Goal: Task Accomplishment & Management: Use online tool/utility

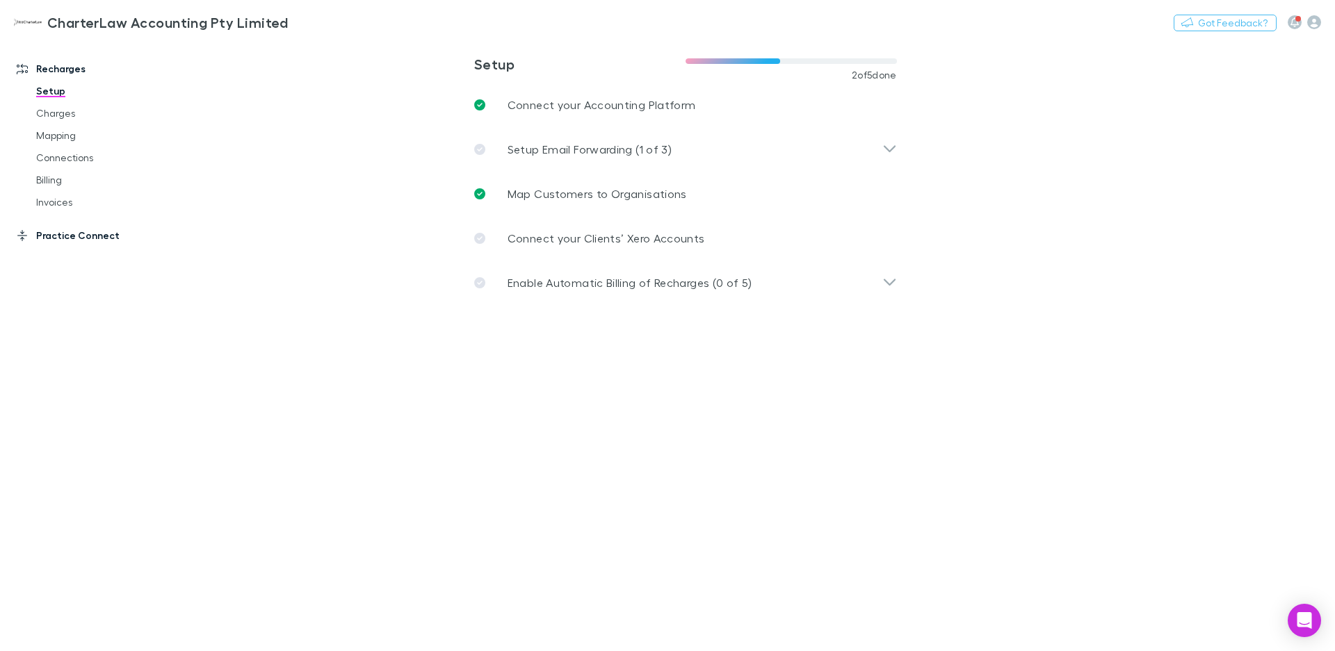
click at [95, 238] on link "Practice Connect" at bounding box center [96, 236] width 186 height 22
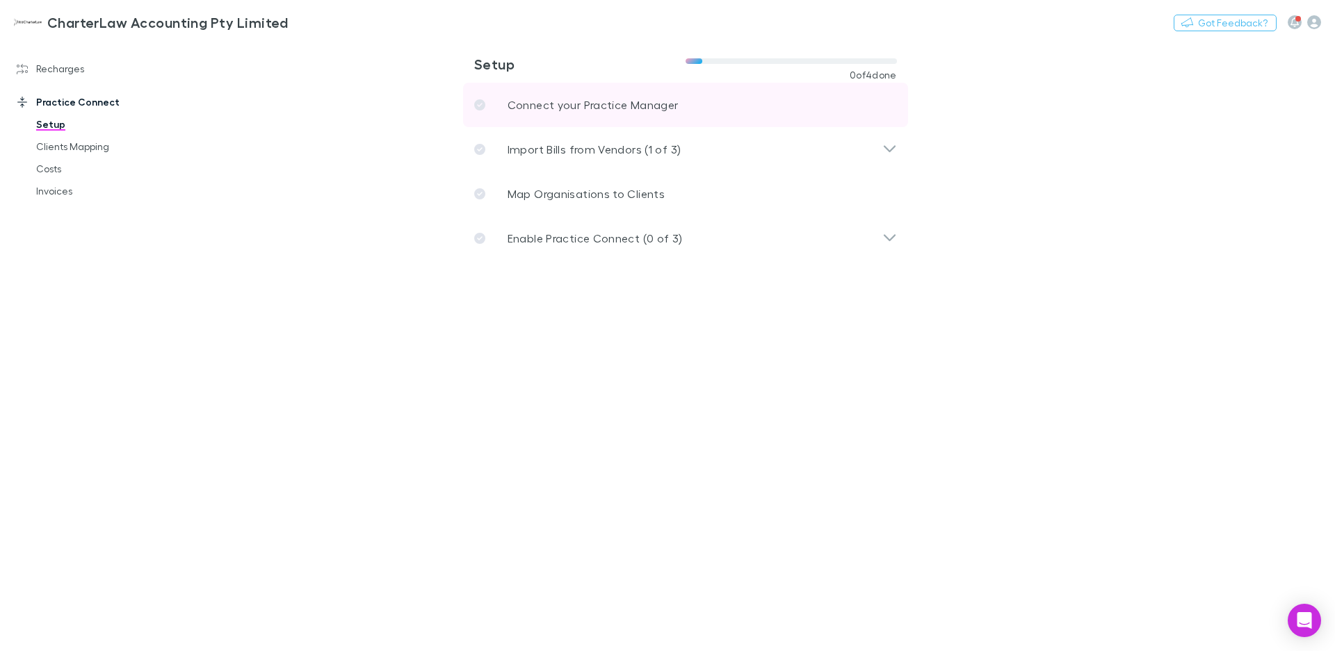
click at [556, 110] on p "Connect your Practice Manager" at bounding box center [592, 105] width 171 height 17
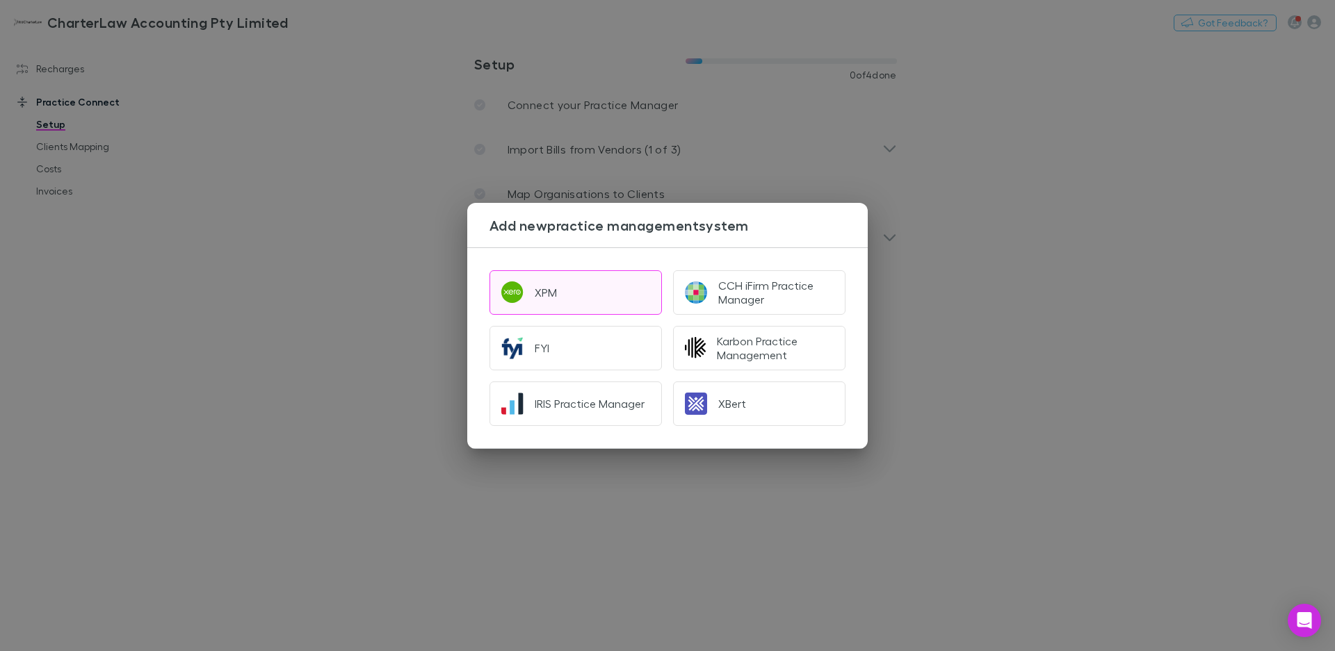
click at [553, 298] on div "XPM" at bounding box center [546, 293] width 22 height 14
